Goal: Navigation & Orientation: Go to known website

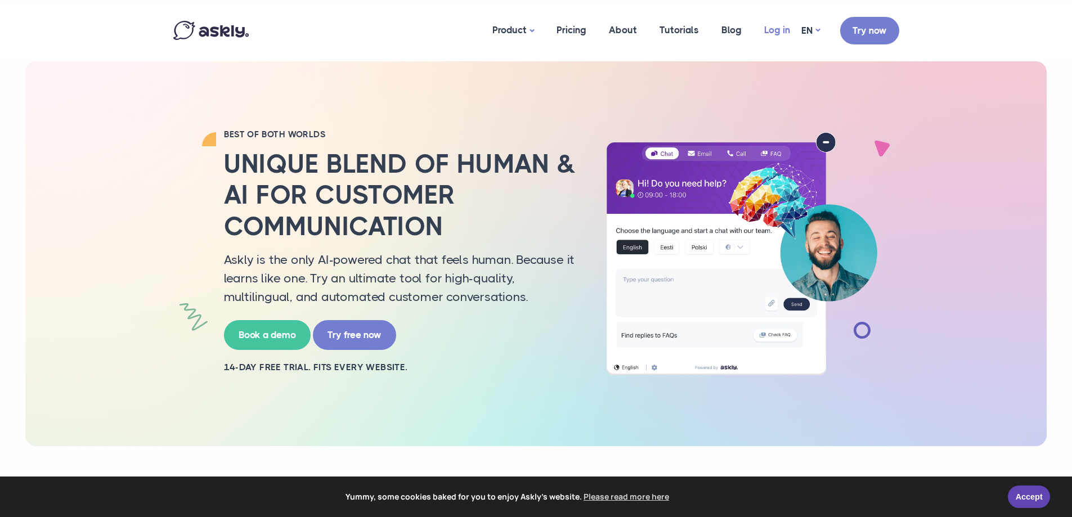
click at [785, 33] on link "Log in" at bounding box center [777, 30] width 48 height 55
click at [775, 30] on link "Log in" at bounding box center [777, 30] width 48 height 55
click at [775, 31] on link "Log in" at bounding box center [777, 30] width 48 height 55
